Goal: Check status: Check status

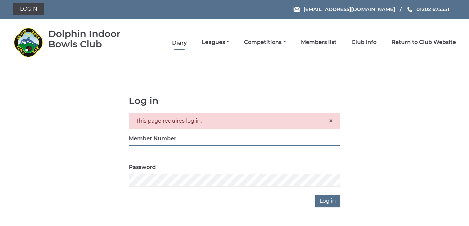
type input "3361"
click at [182, 42] on link "Diary" at bounding box center [179, 42] width 15 height 7
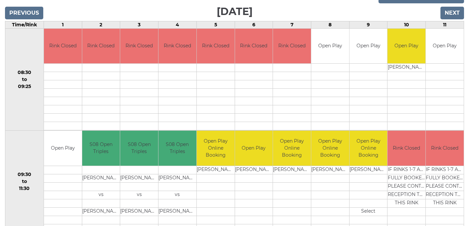
scroll to position [51, 0]
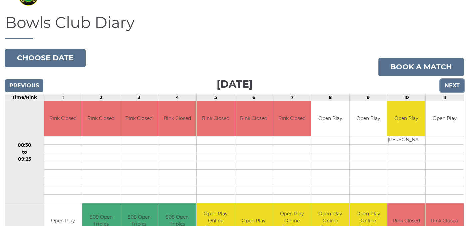
click at [451, 86] on input "Next" at bounding box center [453, 85] width 24 height 13
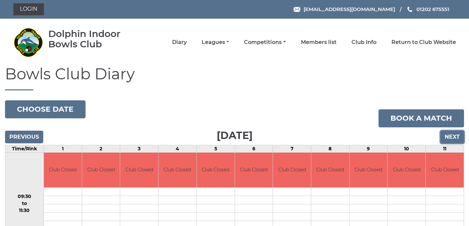
click at [452, 137] on input "Next" at bounding box center [453, 137] width 24 height 13
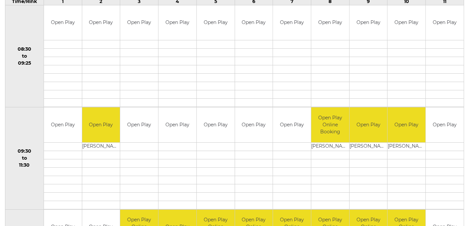
scroll to position [91, 0]
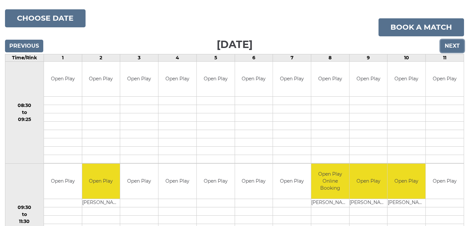
click at [449, 45] on input "Next" at bounding box center [453, 46] width 24 height 13
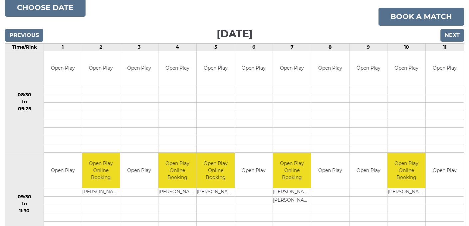
scroll to position [91, 0]
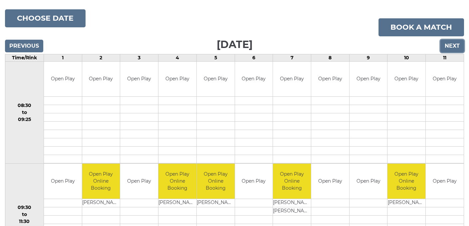
click at [452, 48] on input "Next" at bounding box center [453, 46] width 24 height 13
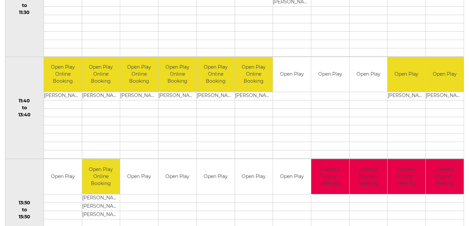
scroll to position [133, 0]
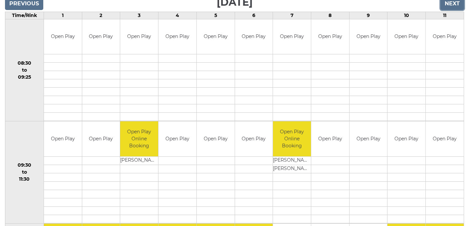
click at [449, 6] on input "Next" at bounding box center [453, 3] width 24 height 13
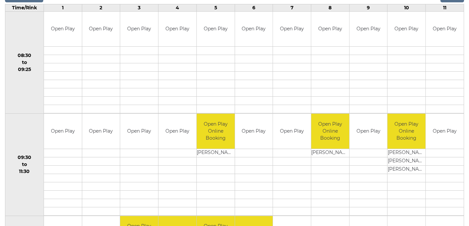
scroll to position [24, 0]
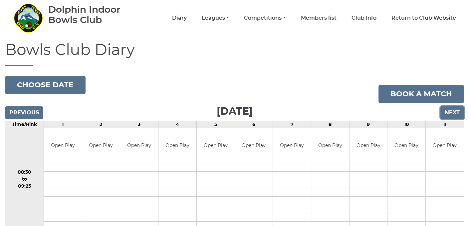
click at [451, 112] on input "Next" at bounding box center [453, 112] width 24 height 13
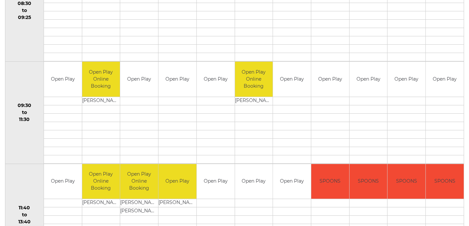
scroll to position [100, 0]
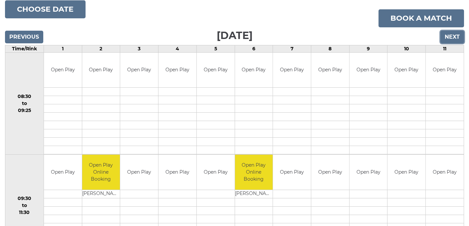
click at [451, 35] on input "Next" at bounding box center [453, 37] width 24 height 13
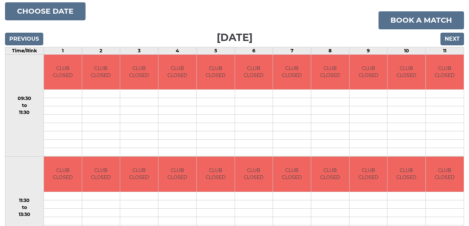
scroll to position [67, 0]
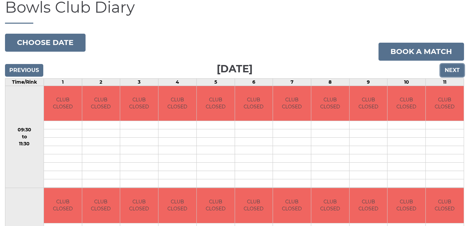
click at [450, 71] on input "Next" at bounding box center [453, 70] width 24 height 13
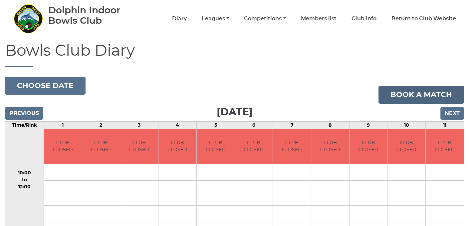
scroll to position [33, 0]
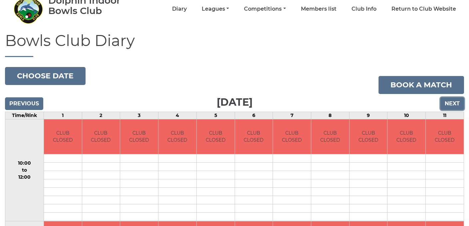
click at [456, 102] on input "Next" at bounding box center [453, 103] width 24 height 13
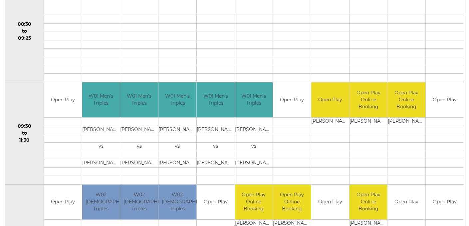
scroll to position [100, 0]
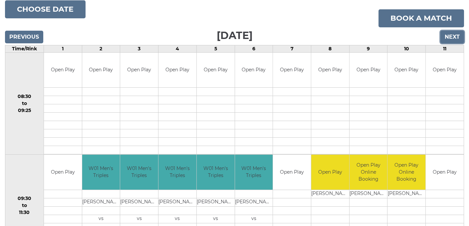
click at [456, 35] on input "Next" at bounding box center [453, 37] width 24 height 13
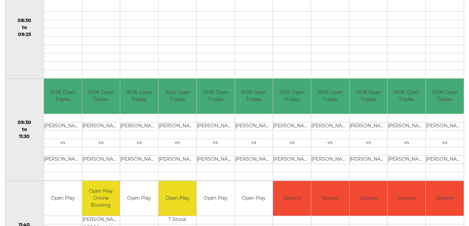
scroll to position [124, 0]
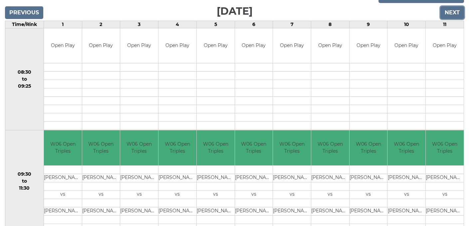
click at [448, 13] on input "Next" at bounding box center [453, 12] width 24 height 13
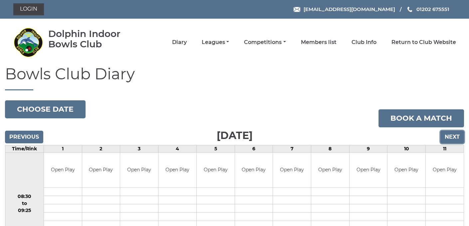
click at [456, 136] on input "Next" at bounding box center [453, 137] width 24 height 13
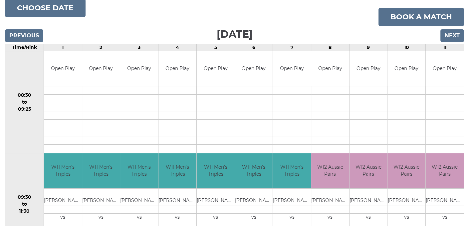
scroll to position [24, 0]
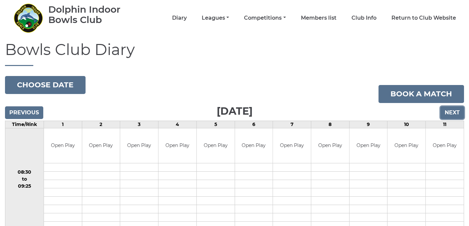
click at [448, 115] on input "Next" at bounding box center [453, 112] width 24 height 13
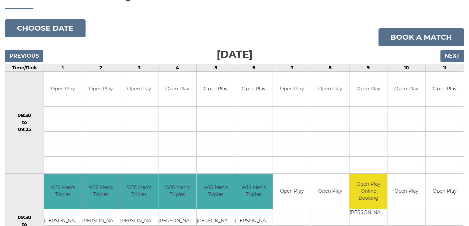
scroll to position [67, 0]
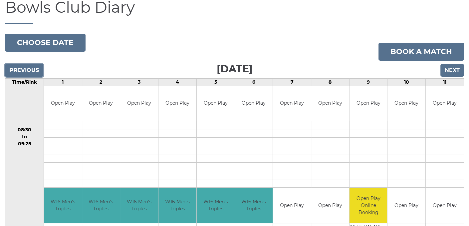
click at [29, 68] on input "Previous" at bounding box center [24, 70] width 38 height 13
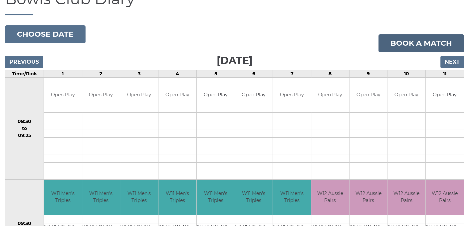
scroll to position [67, 0]
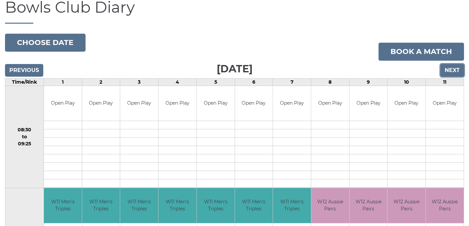
click at [451, 70] on input "Next" at bounding box center [453, 70] width 24 height 13
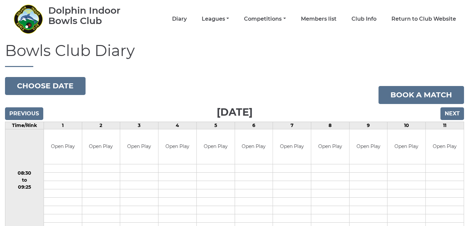
scroll to position [33, 0]
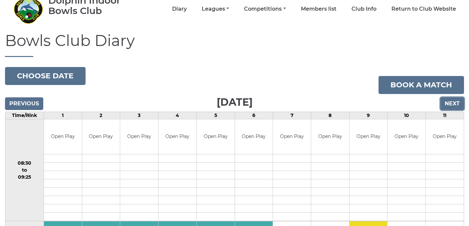
click at [449, 101] on input "Next" at bounding box center [453, 103] width 24 height 13
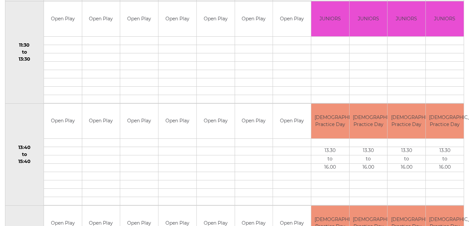
scroll to position [20, 0]
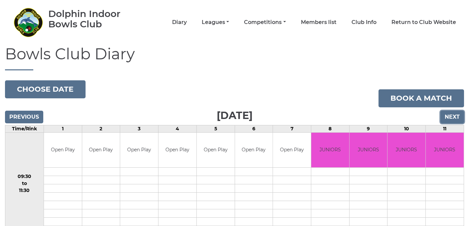
click at [452, 115] on input "Next" at bounding box center [453, 117] width 24 height 13
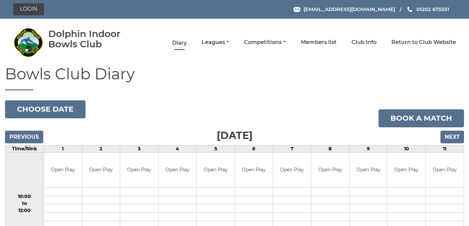
click at [179, 40] on link "Diary" at bounding box center [179, 42] width 15 height 7
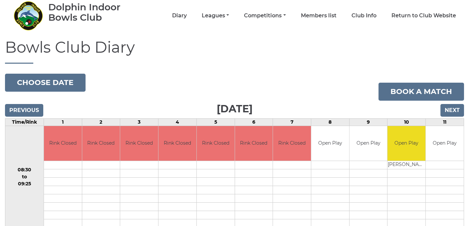
scroll to position [67, 0]
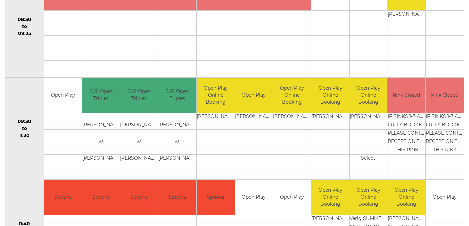
scroll to position [167, 0]
